Goal: Task Accomplishment & Management: Complete application form

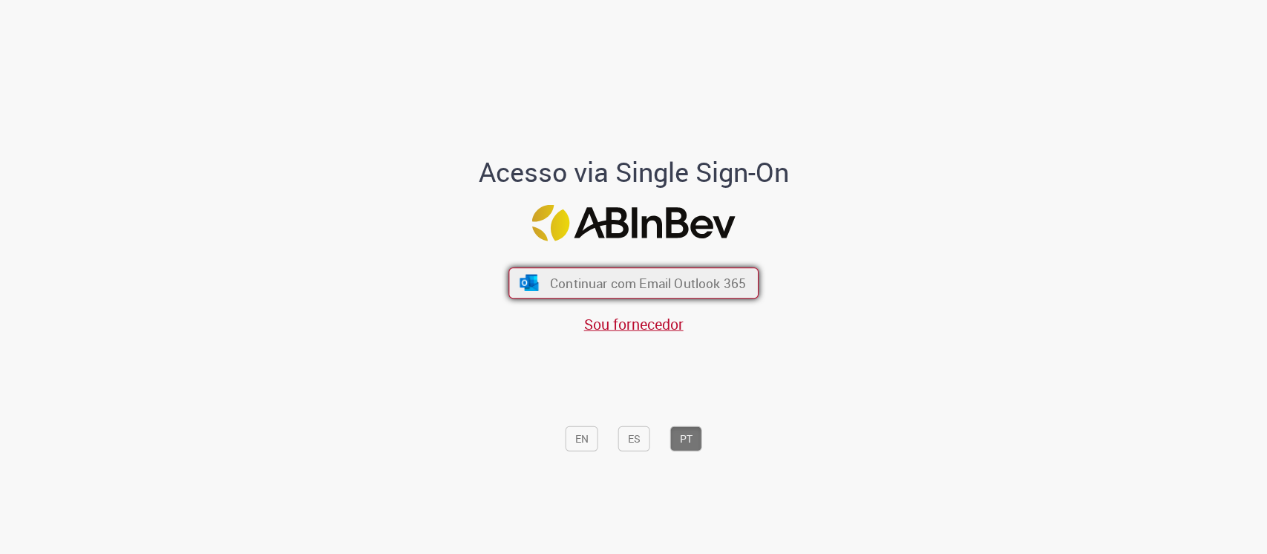
click at [600, 277] on span "Continuar com Email Outlook 365" at bounding box center [648, 282] width 196 height 17
